Goal: Feedback & Contribution: Contribute content

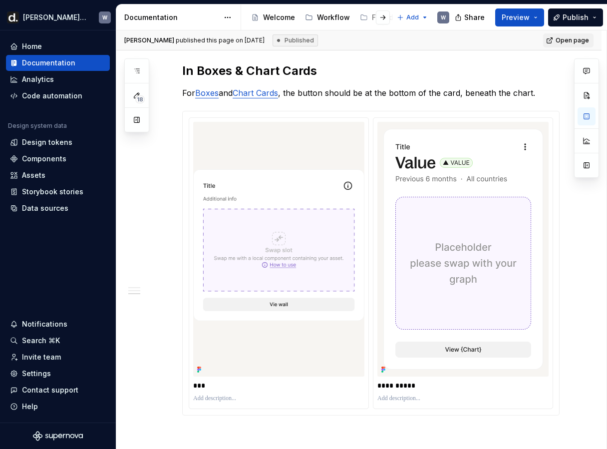
scroll to position [521, 0]
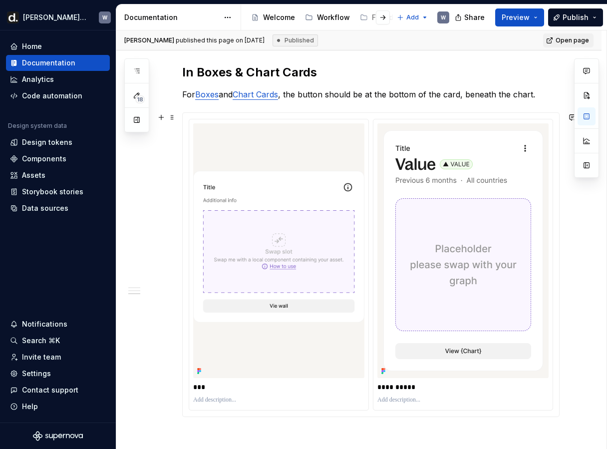
type textarea "*"
click at [64, 159] on div "Components" at bounding box center [44, 159] width 44 height 10
click at [68, 93] on div "Code automation" at bounding box center [52, 96] width 60 height 10
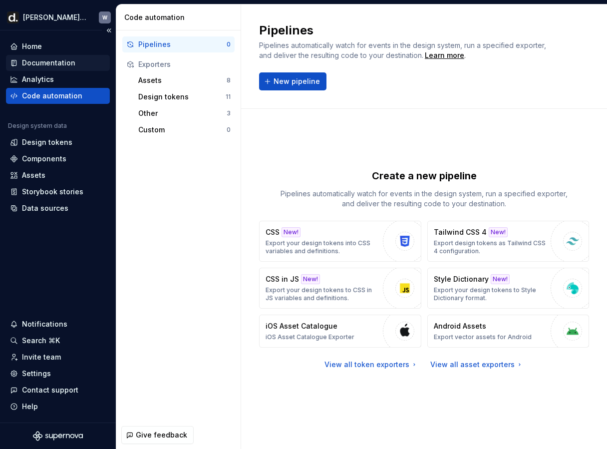
click at [57, 66] on div "Documentation" at bounding box center [48, 63] width 53 height 10
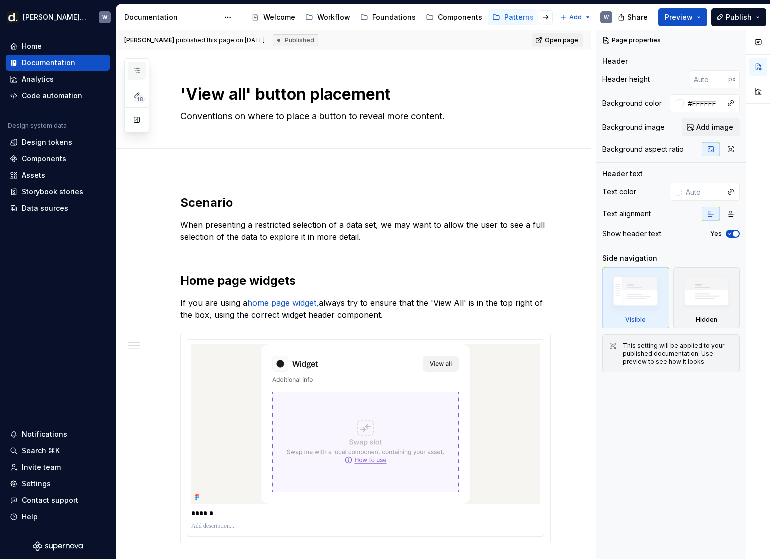
click at [138, 71] on icon "button" at bounding box center [137, 71] width 8 height 8
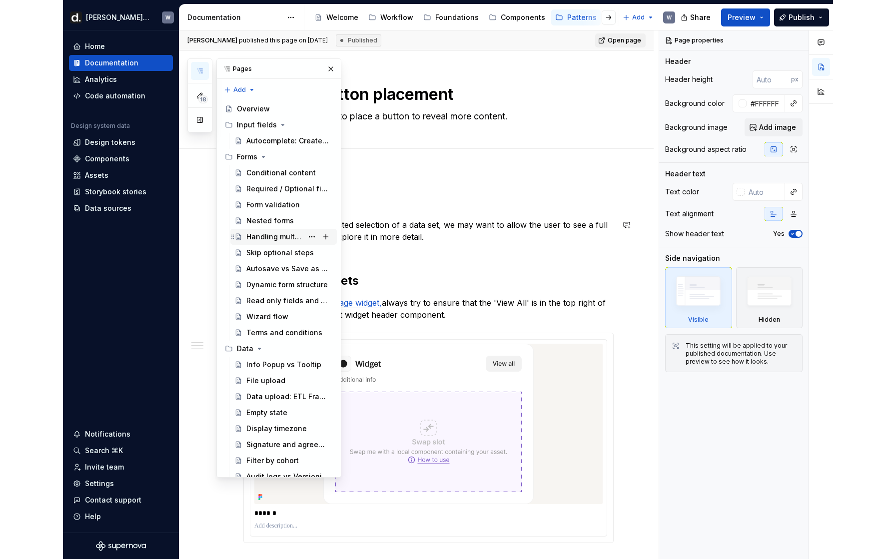
scroll to position [433, 0]
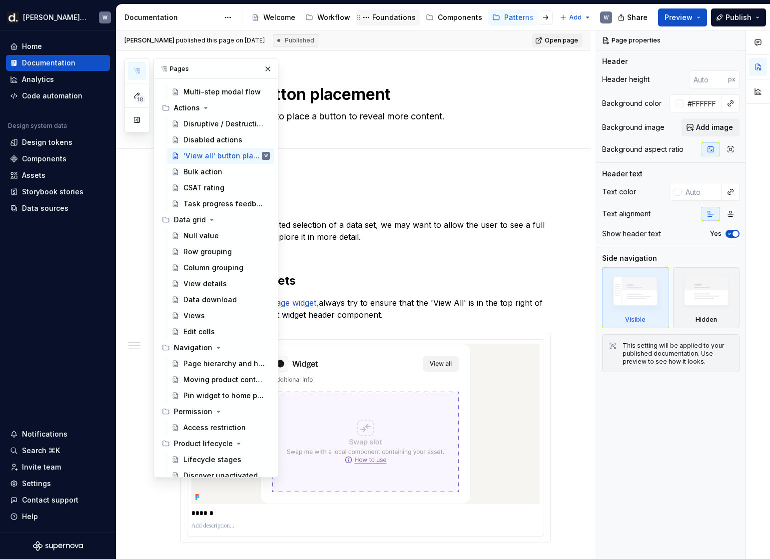
click at [407, 15] on div "Foundations" at bounding box center [393, 17] width 43 height 10
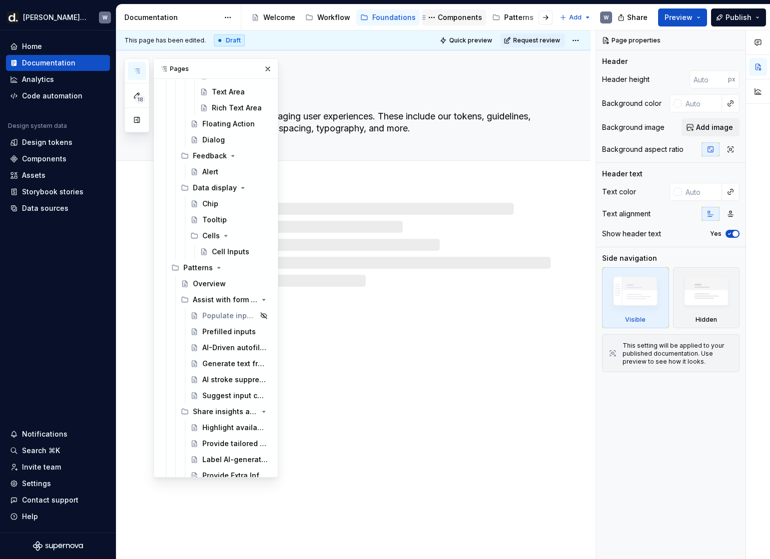
click at [452, 20] on div "Components" at bounding box center [460, 17] width 44 height 10
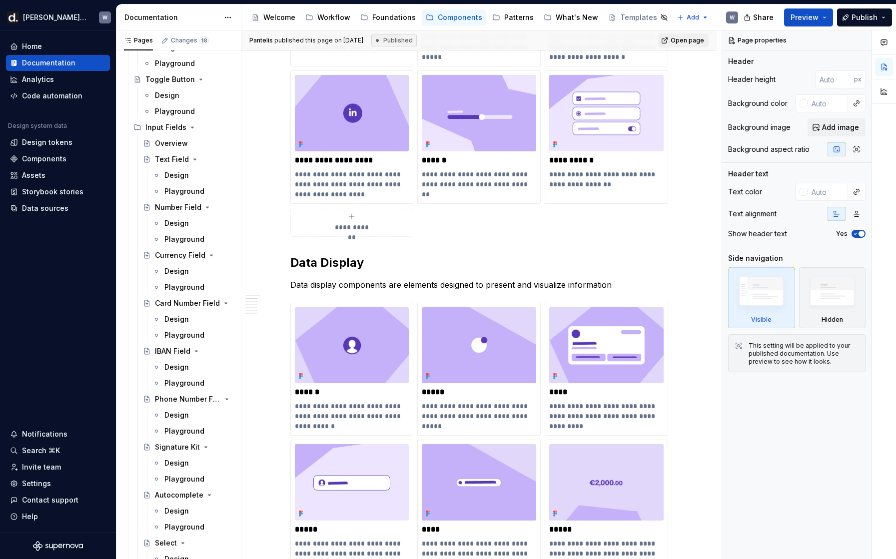
scroll to position [3530, 0]
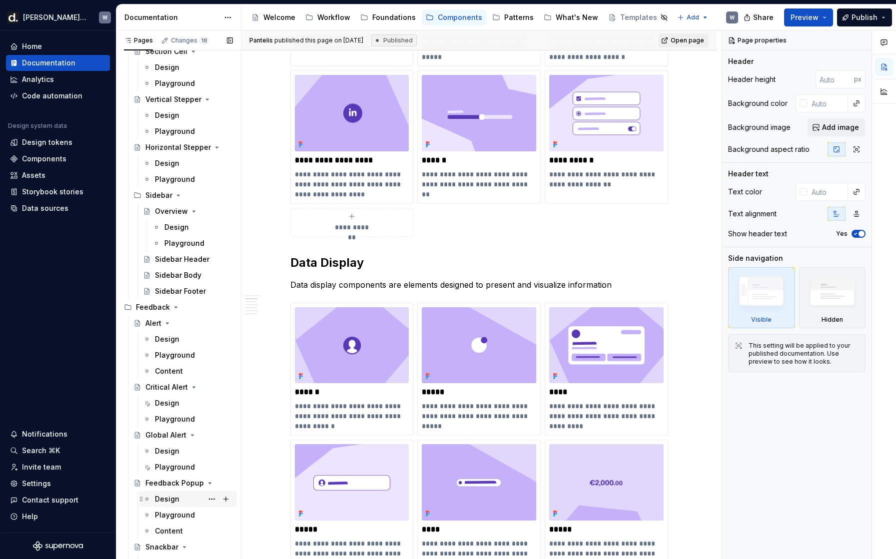
click at [158, 449] on div "Design" at bounding box center [167, 499] width 24 height 10
click at [162, 449] on div "Design" at bounding box center [167, 499] width 24 height 10
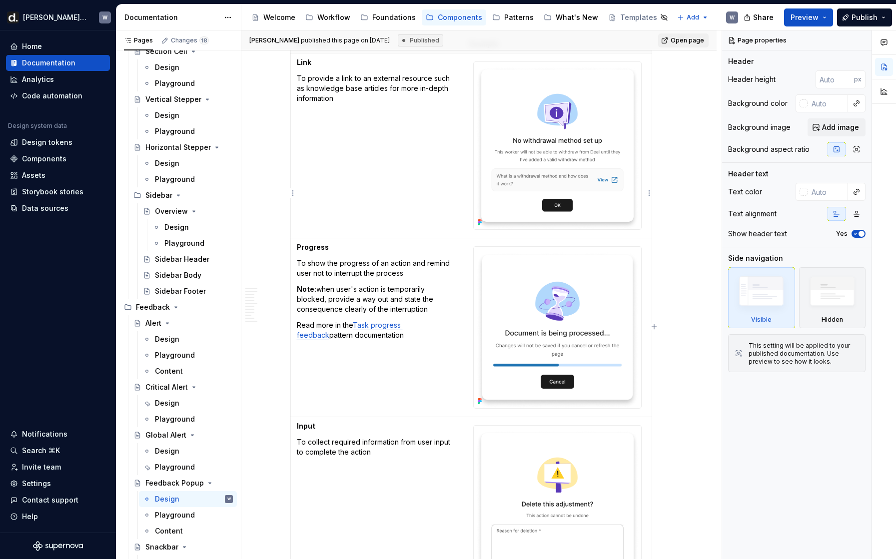
scroll to position [2863, 0]
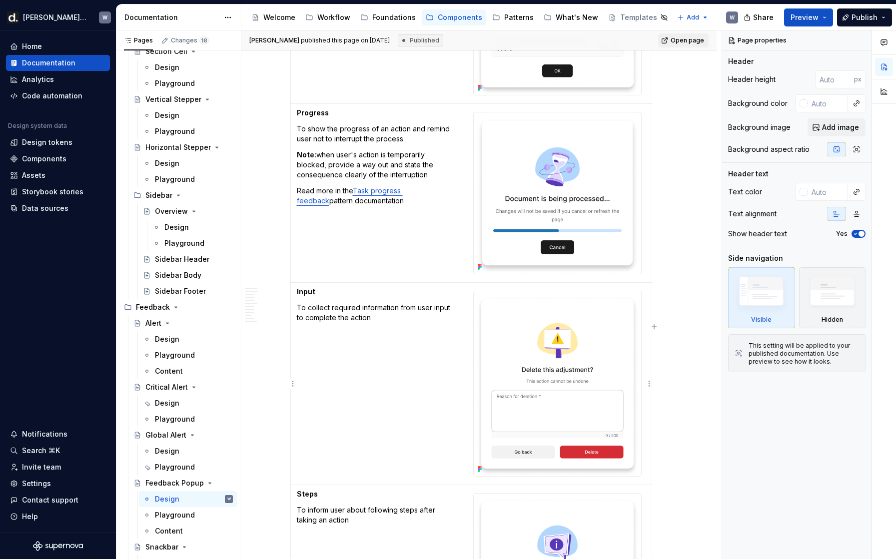
click at [575, 351] on img at bounding box center [557, 383] width 167 height 185
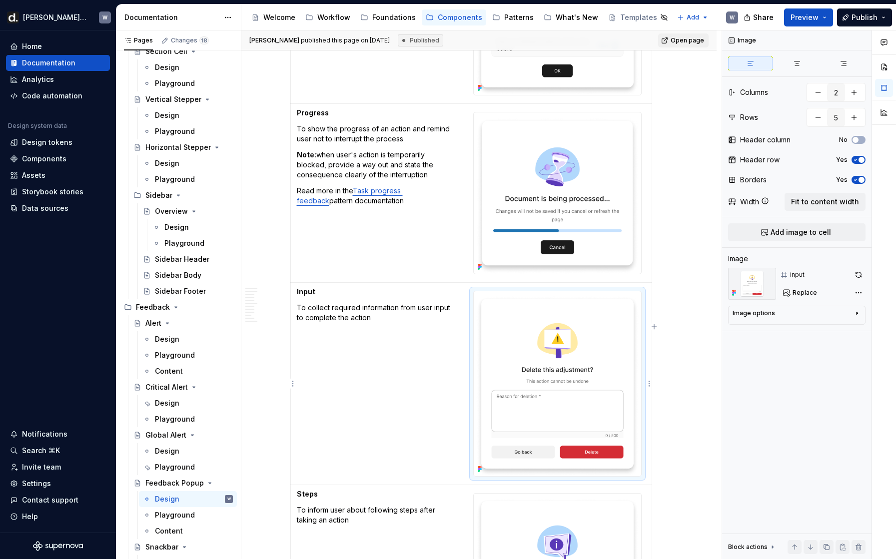
click at [560, 312] on img at bounding box center [557, 383] width 167 height 185
click at [607, 294] on div "Comments Open comments No comments yet Select ‘Comment’ from the block context …" at bounding box center [809, 294] width 174 height 529
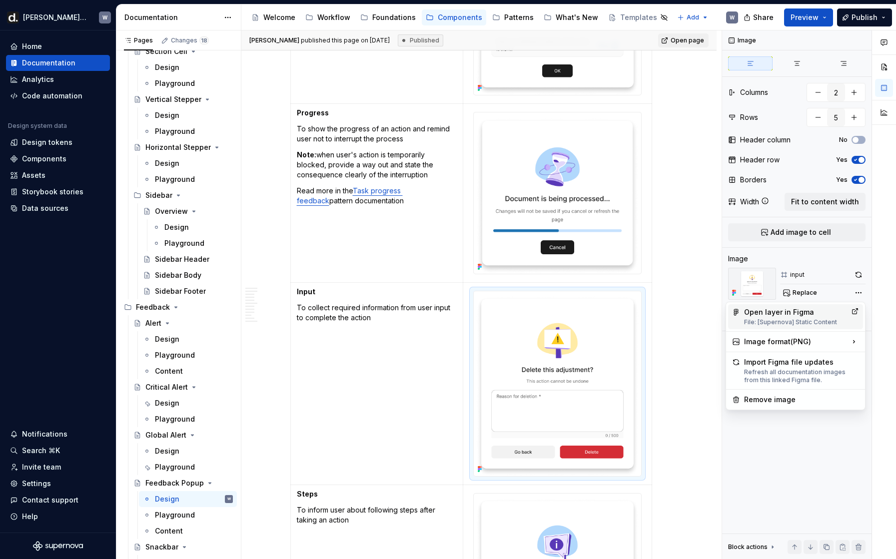
click at [607, 318] on div "File: [Supernova] Static Content" at bounding box center [795, 322] width 103 height 8
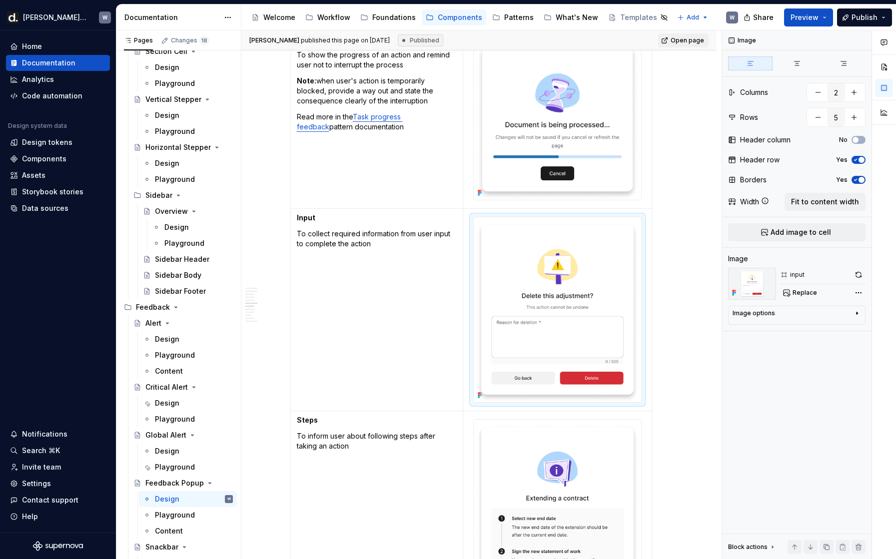
scroll to position [2930, 0]
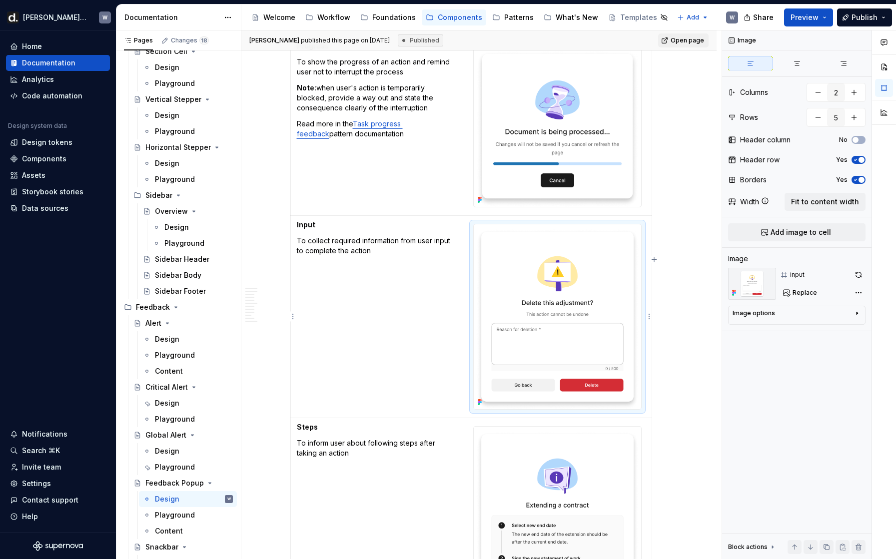
click at [558, 271] on img at bounding box center [557, 316] width 167 height 185
click at [607, 274] on button "button" at bounding box center [858, 275] width 14 height 14
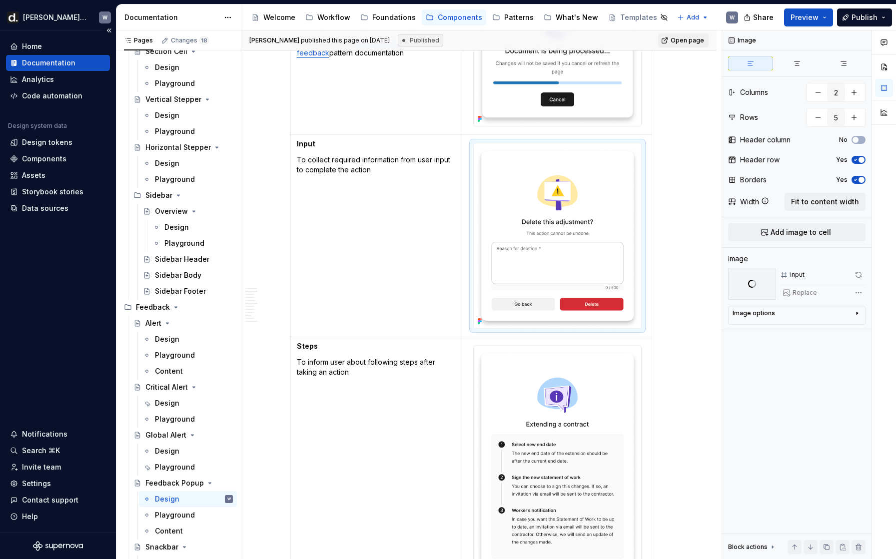
scroll to position [2988, 0]
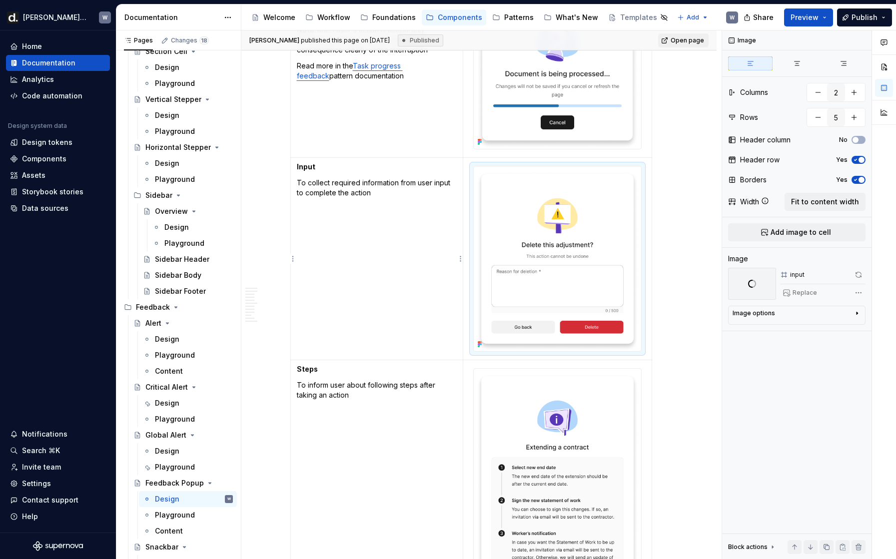
type textarea "*"
click at [391, 194] on p "To collect required information from user input to complete the action" at bounding box center [377, 188] width 160 height 20
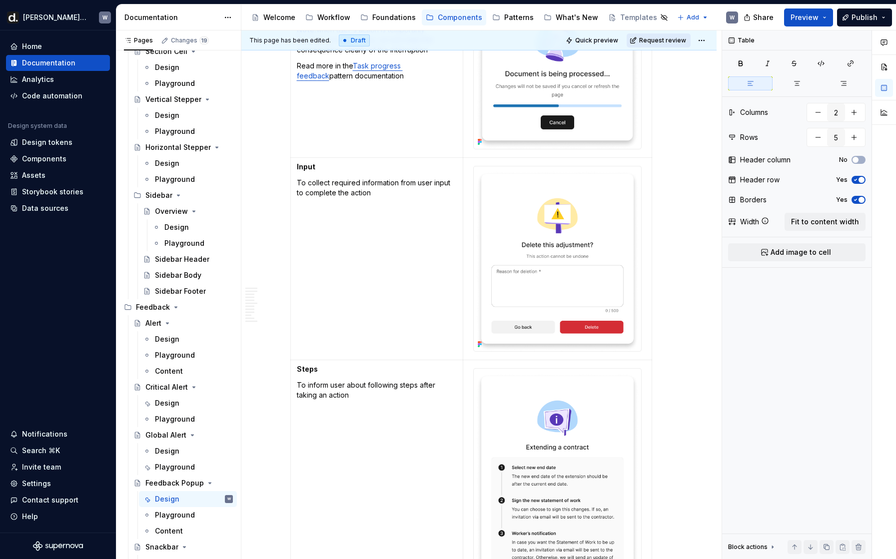
click at [607, 44] on button "Request review" at bounding box center [658, 40] width 64 height 14
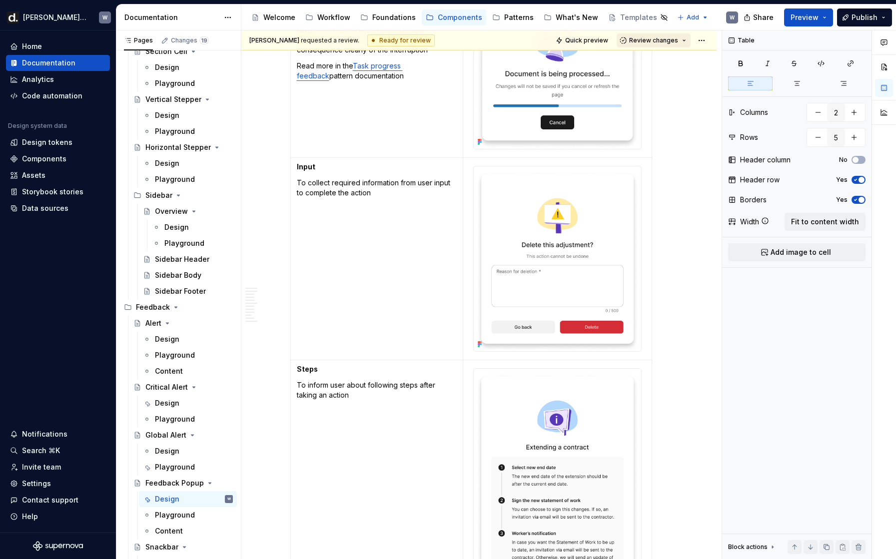
click at [607, 43] on span "Review changes" at bounding box center [653, 40] width 49 height 8
click at [607, 59] on div "Approve" at bounding box center [685, 60] width 87 height 10
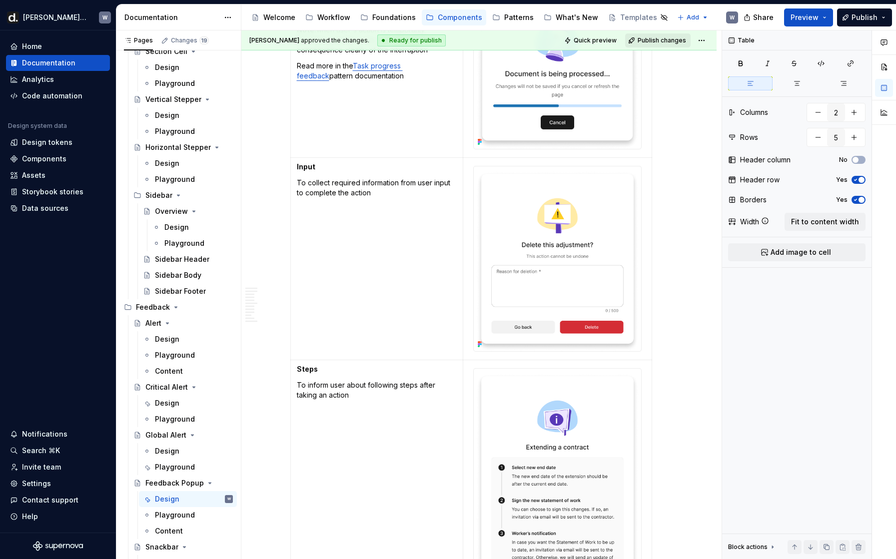
click at [607, 39] on span "Publish changes" at bounding box center [661, 40] width 48 height 8
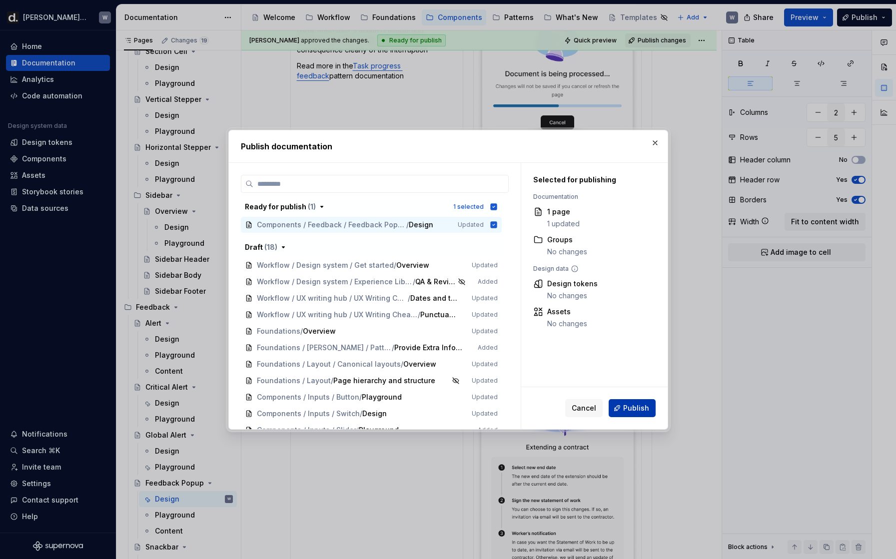
click at [607, 404] on button "Publish" at bounding box center [631, 408] width 47 height 18
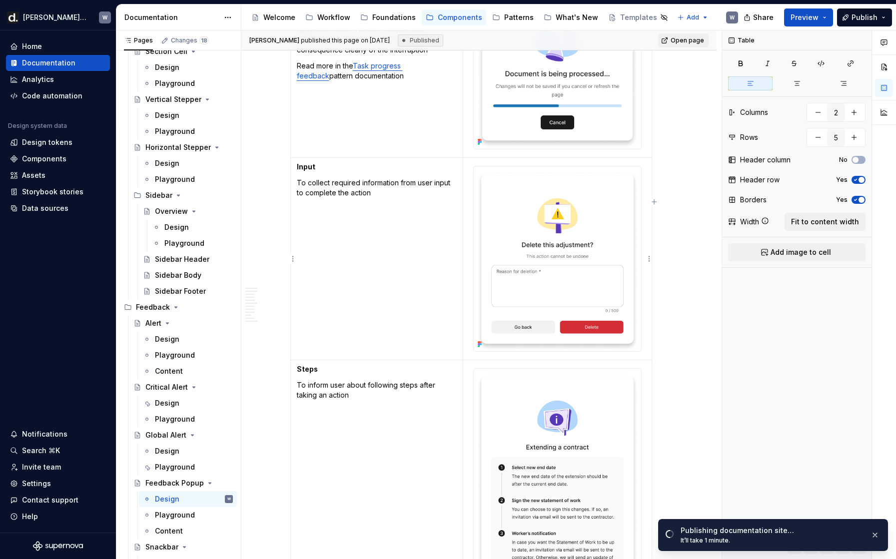
type textarea "*"
